Goal: Task Accomplishment & Management: Use online tool/utility

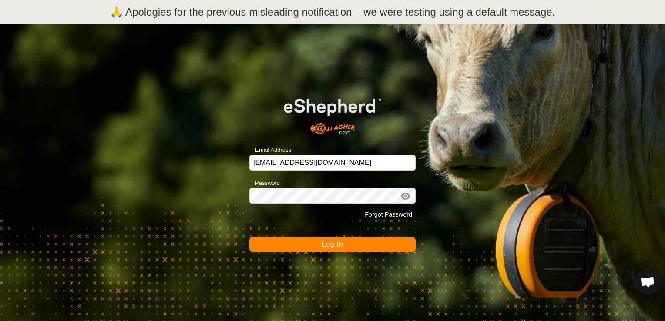
click at [404, 196] on div at bounding box center [405, 196] width 13 height 9
click at [331, 245] on span "Log In" at bounding box center [331, 244] width 21 height 7
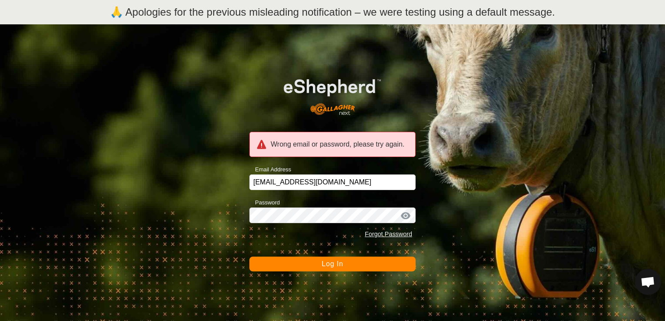
click at [404, 214] on div at bounding box center [405, 215] width 13 height 9
click at [334, 259] on button "Log In" at bounding box center [332, 264] width 166 height 15
click at [400, 267] on button "Log In" at bounding box center [332, 264] width 166 height 15
click at [395, 234] on link "Forgot Password" at bounding box center [387, 234] width 47 height 7
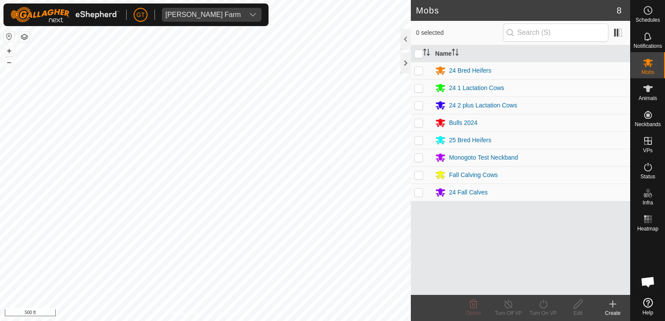
click at [415, 176] on div "Mobs 8 0 selected Name 24 Bred Heifers 24 1 Lactation Cows 24 2 plus Lactation …" at bounding box center [315, 160] width 630 height 321
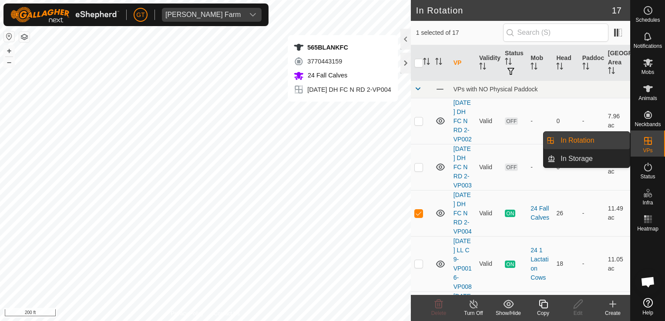
click at [608, 139] on link "In Rotation" at bounding box center [592, 140] width 74 height 17
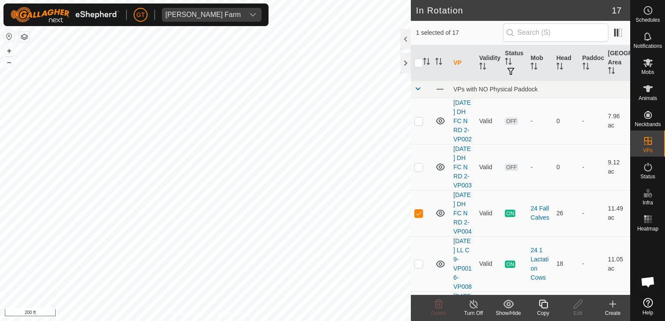
click at [546, 304] on icon at bounding box center [542, 304] width 9 height 9
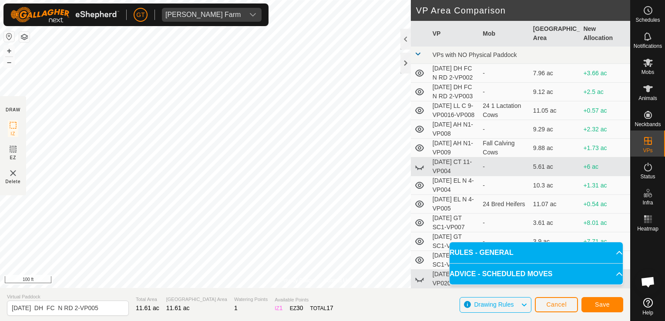
click at [0, 231] on html "[PERSON_NAME] Farm Schedules Notifications Mobs Animals Neckbands VPs Status In…" at bounding box center [332, 160] width 665 height 321
click at [596, 304] on span "Save" at bounding box center [602, 304] width 15 height 7
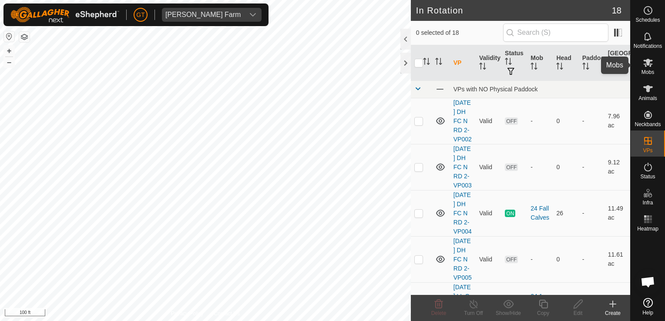
click at [645, 67] on icon at bounding box center [647, 62] width 10 height 10
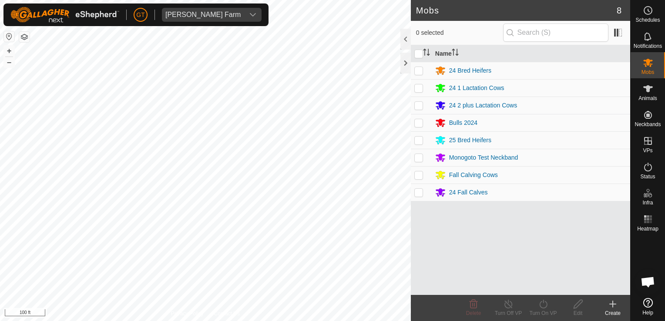
click at [423, 192] on td at bounding box center [421, 192] width 21 height 17
checkbox input "true"
click at [543, 302] on icon at bounding box center [543, 304] width 8 height 9
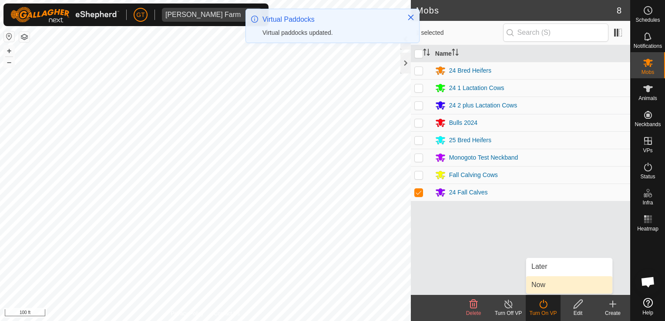
click at [545, 288] on link "Now" at bounding box center [569, 284] width 86 height 17
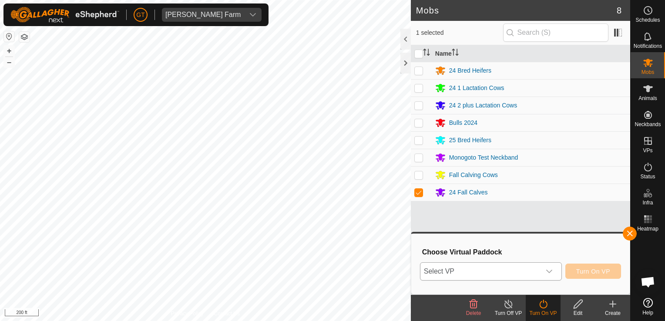
click at [552, 273] on icon "dropdown trigger" at bounding box center [548, 271] width 7 height 7
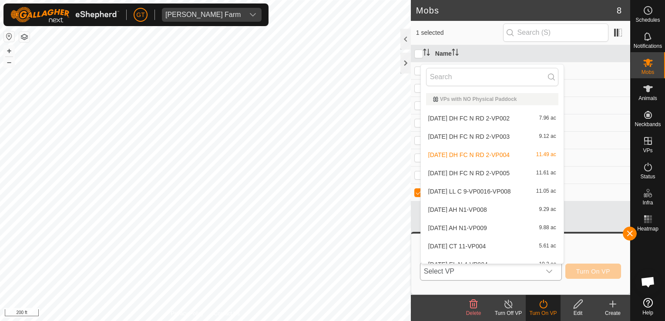
click at [475, 170] on li "[DATE] DH FC N RD 2-VP005 11.61 ac" at bounding box center [492, 172] width 143 height 17
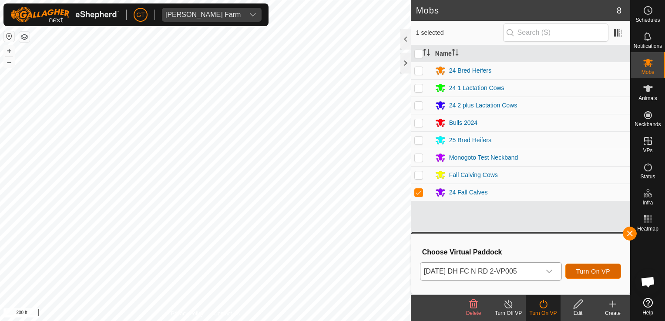
click at [590, 271] on span "Turn On VP" at bounding box center [593, 271] width 34 height 7
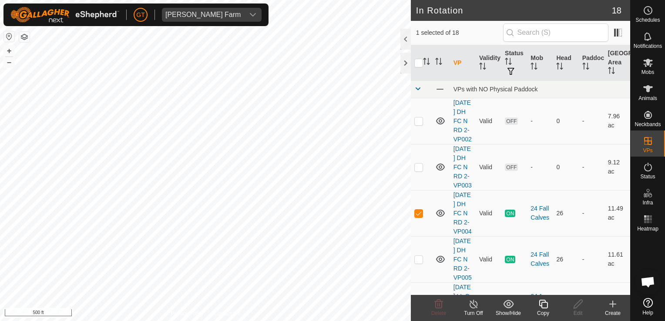
checkbox input "false"
checkbox input "true"
click at [543, 303] on icon at bounding box center [543, 304] width 11 height 10
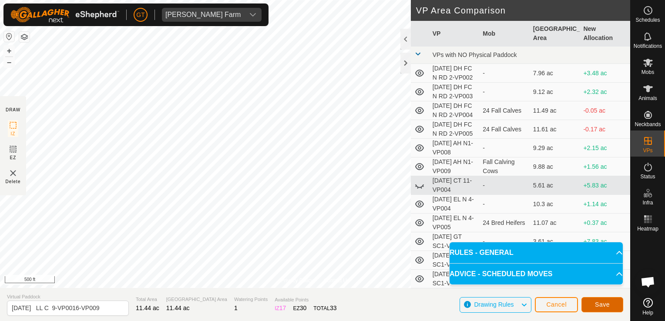
click at [596, 307] on span "Save" at bounding box center [602, 304] width 15 height 7
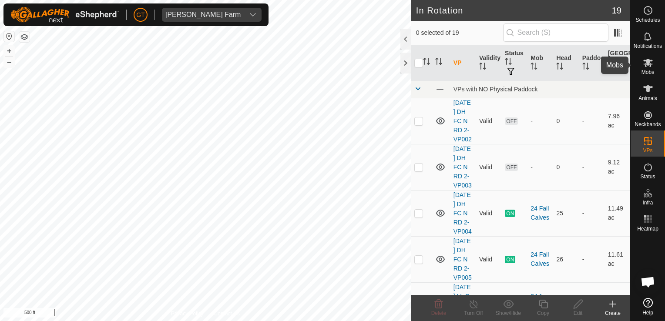
click at [643, 57] on icon at bounding box center [647, 62] width 10 height 10
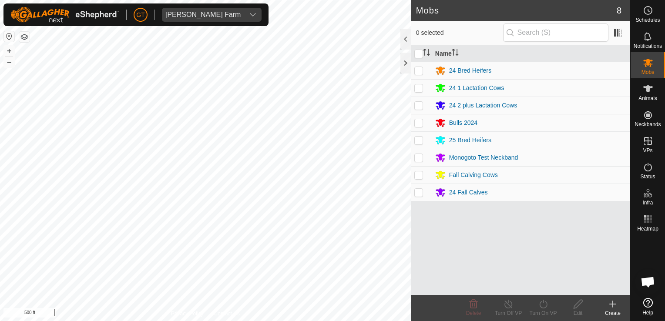
click at [414, 90] on p-checkbox at bounding box center [418, 87] width 9 height 7
checkbox input "true"
click at [542, 305] on icon at bounding box center [543, 304] width 11 height 10
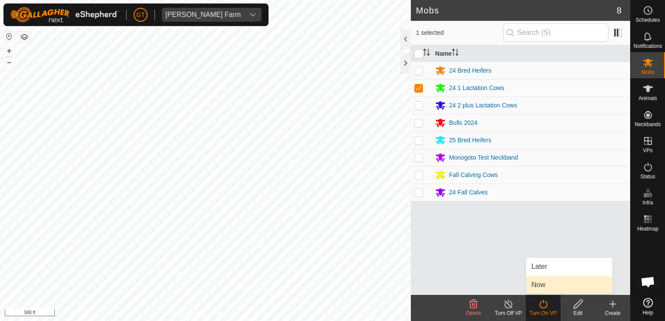
click at [548, 284] on link "Now" at bounding box center [569, 284] width 86 height 17
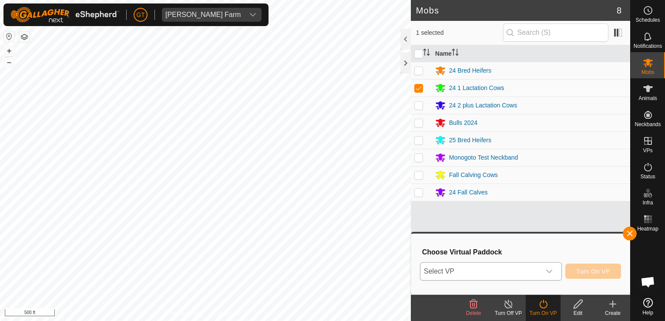
click at [548, 272] on icon "dropdown trigger" at bounding box center [548, 271] width 7 height 7
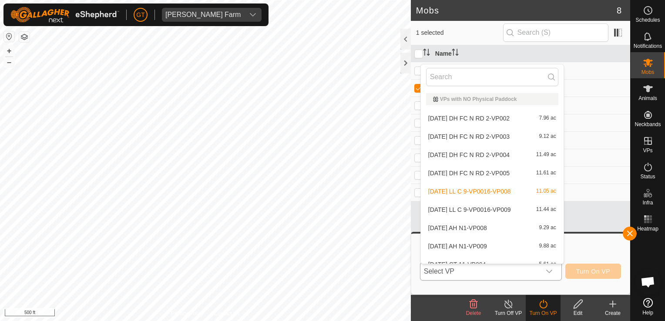
click at [501, 207] on li "[DATE] LL C 9-VP0016-VP009 11.44 ac" at bounding box center [492, 209] width 143 height 17
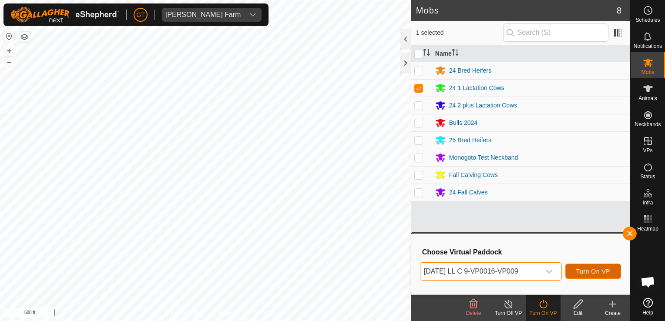
click at [585, 272] on span "Turn On VP" at bounding box center [593, 271] width 34 height 7
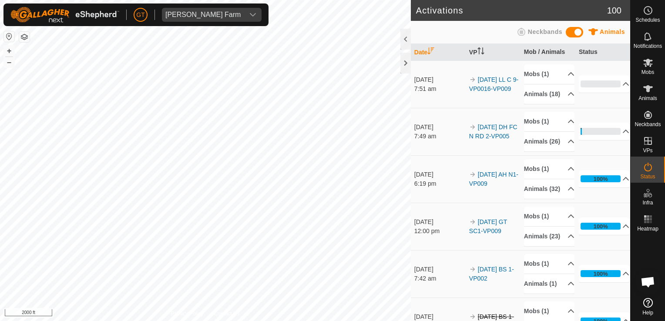
click at [80, 0] on html "[PERSON_NAME] Farm Schedules Notifications Mobs Animals Neckbands VPs Status In…" at bounding box center [332, 160] width 665 height 321
click at [595, 140] on p-accordion-header "3%" at bounding box center [603, 131] width 51 height 17
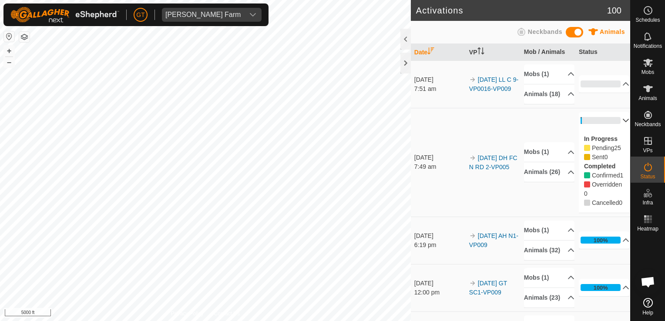
click at [242, 321] on html "[PERSON_NAME] Farm Schedules Notifications Mobs Animals Neckbands VPs Status In…" at bounding box center [332, 160] width 665 height 321
click at [466, 143] on div "Activations 100 Animals Neckbands Date VP Mob / Animals Status [DATE] 7:51 am 2…" at bounding box center [315, 160] width 630 height 321
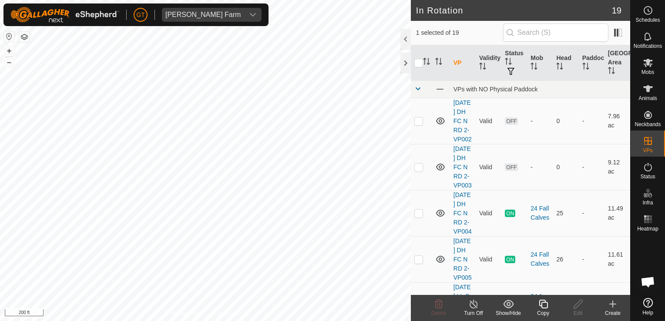
checkbox input "true"
checkbox input "false"
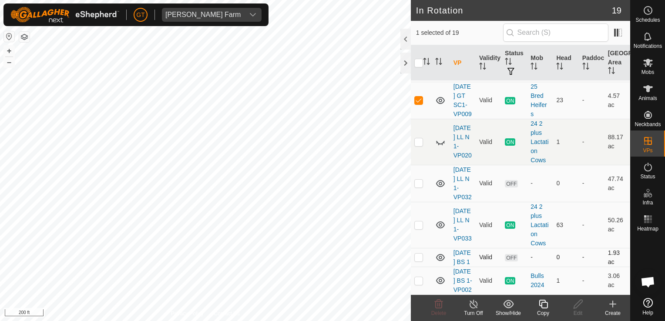
scroll to position [791, 0]
click at [417, 104] on p-checkbox at bounding box center [418, 100] width 9 height 7
checkbox input "false"
